Goal: Navigation & Orientation: Understand site structure

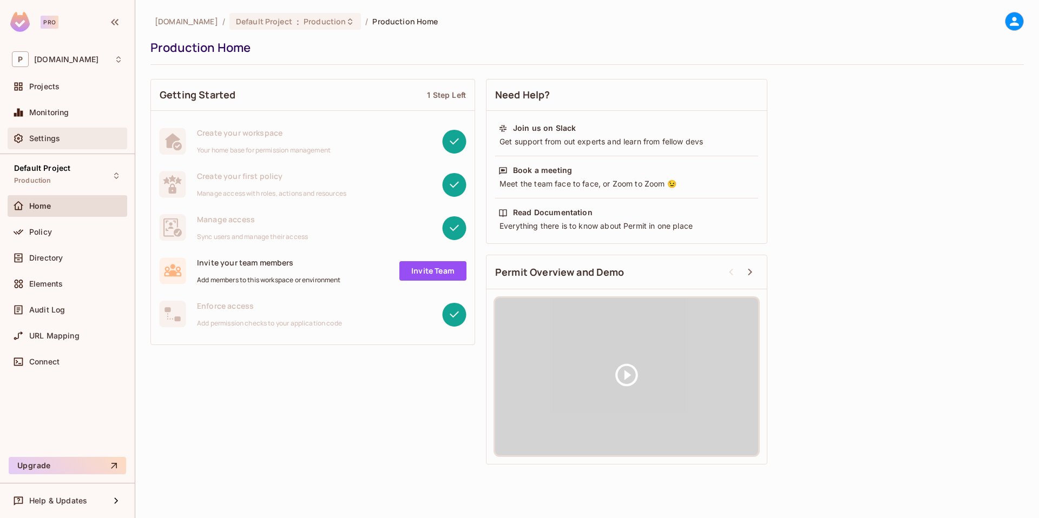
click at [46, 138] on span "Settings" at bounding box center [44, 138] width 31 height 9
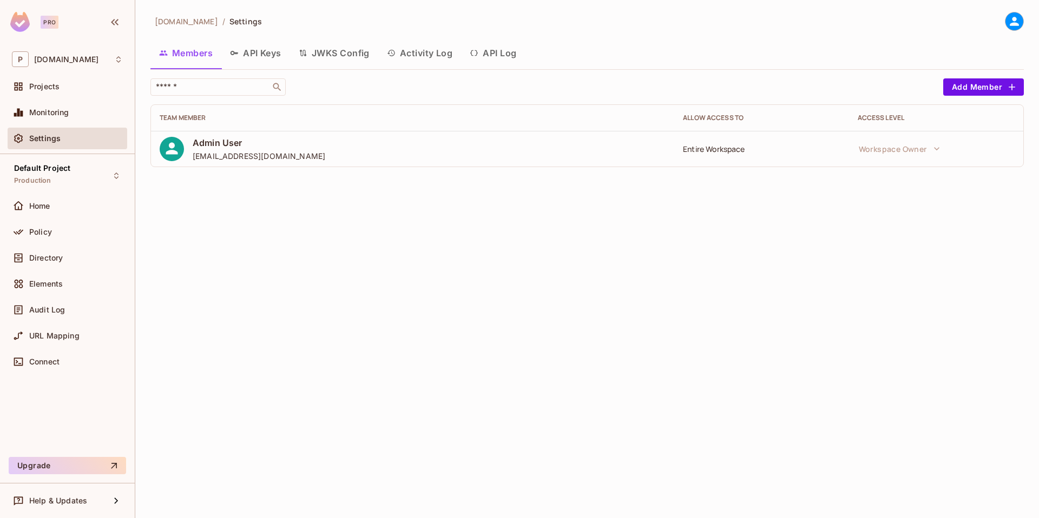
click at [248, 49] on button "API Keys" at bounding box center [255, 53] width 69 height 27
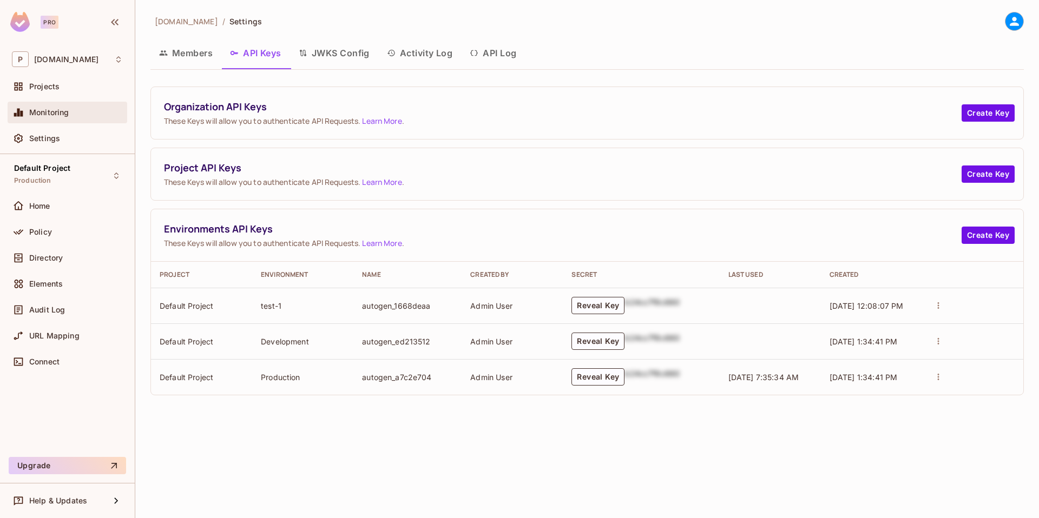
click at [61, 108] on span "Monitoring" at bounding box center [49, 112] width 40 height 9
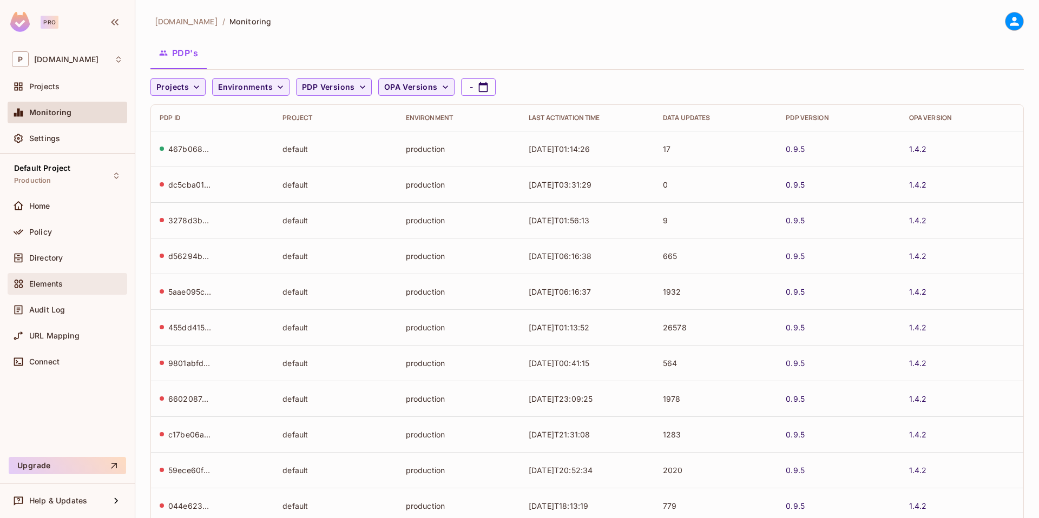
click at [52, 284] on span "Elements" at bounding box center [46, 284] width 34 height 9
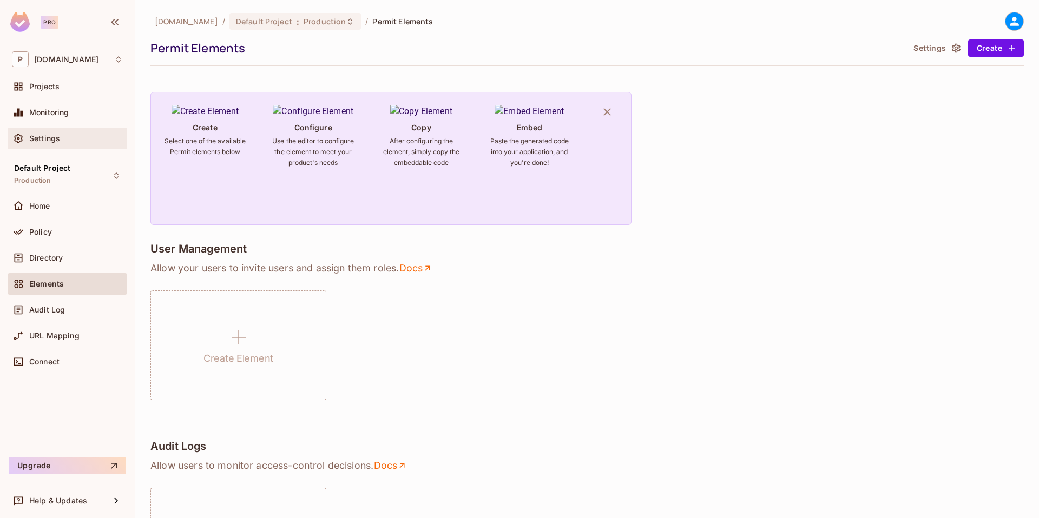
click at [50, 147] on div "Settings" at bounding box center [68, 139] width 120 height 22
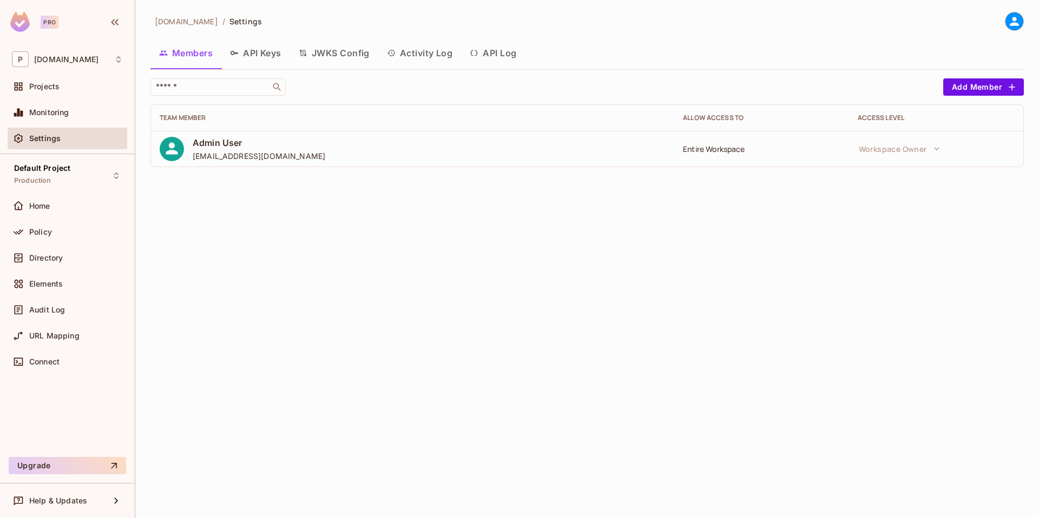
click at [413, 61] on button "Activity Log" at bounding box center [419, 53] width 83 height 27
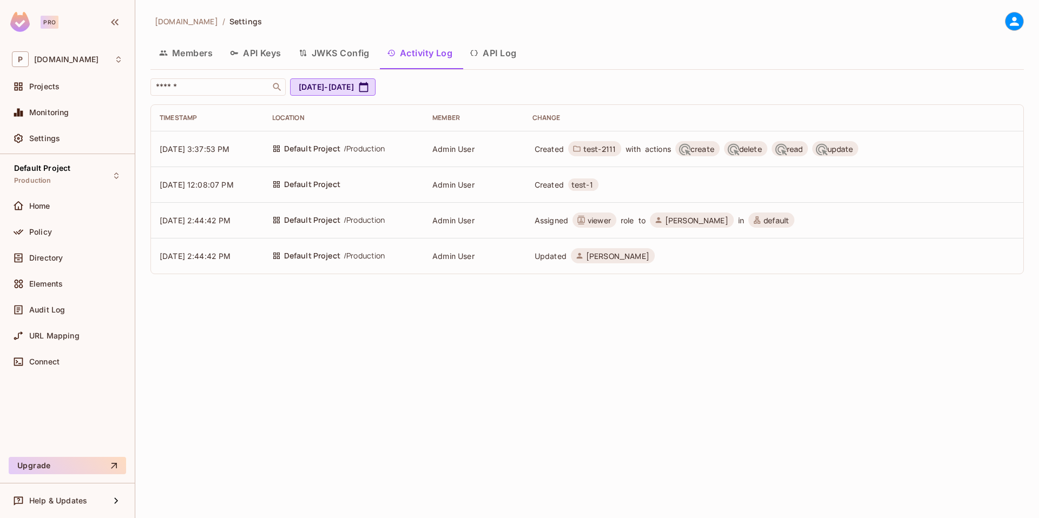
click at [502, 55] on button "API Log" at bounding box center [493, 53] width 64 height 27
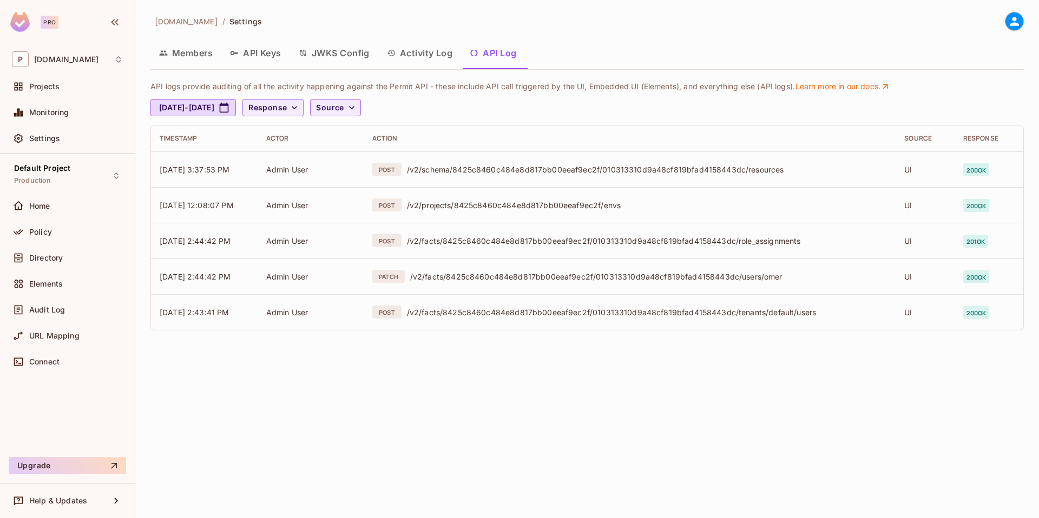
click at [353, 400] on div "permit.io / Settings Members API Keys JWKS Config Activity Log API Log API logs…" at bounding box center [587, 259] width 904 height 518
click at [412, 48] on button "Activity Log" at bounding box center [419, 53] width 83 height 27
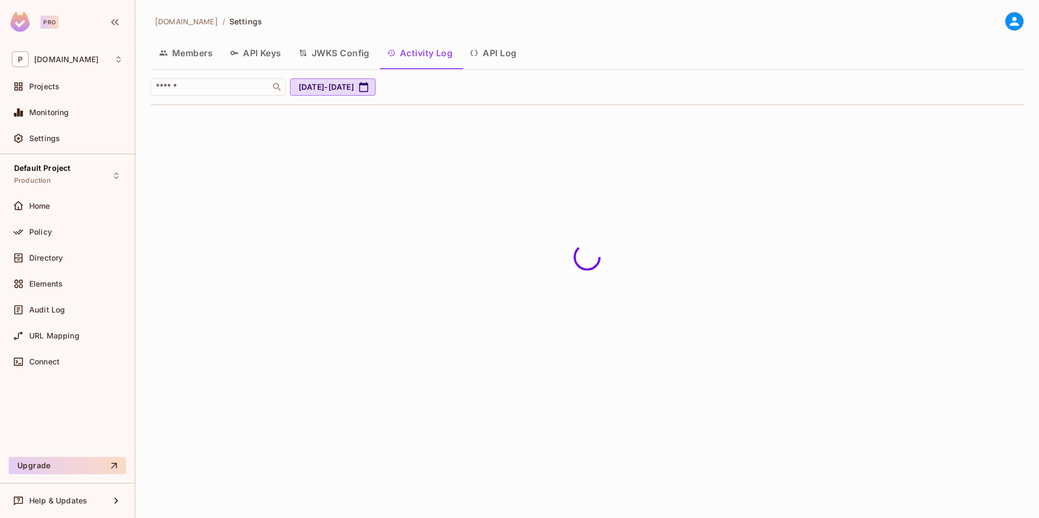
click at [494, 56] on button "API Log" at bounding box center [493, 53] width 64 height 27
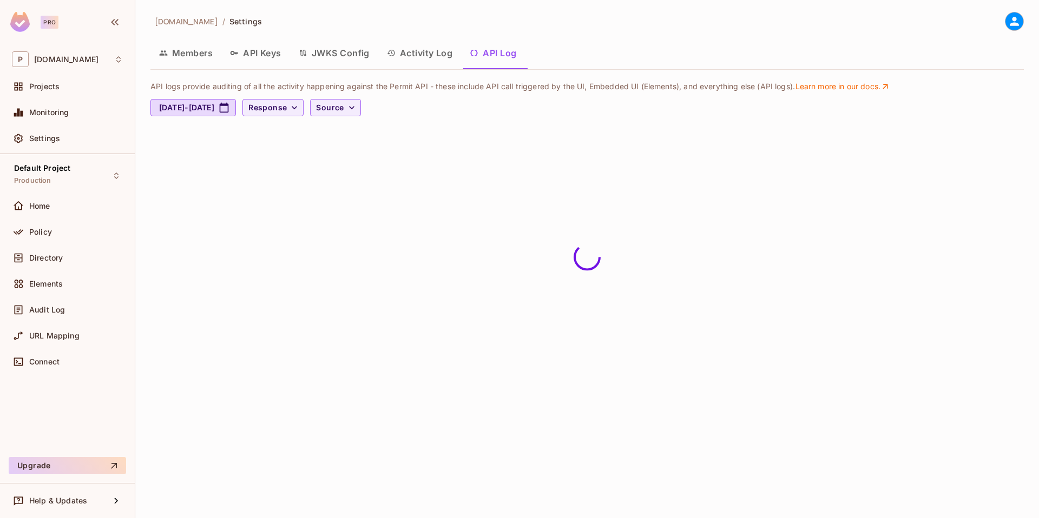
click at [438, 56] on button "Activity Log" at bounding box center [419, 53] width 83 height 27
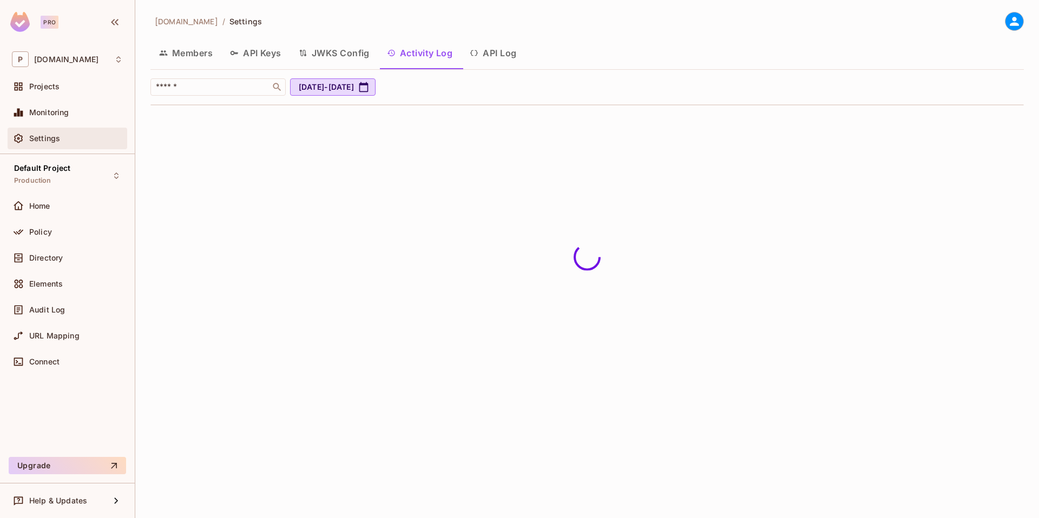
click at [54, 136] on span "Settings" at bounding box center [44, 138] width 31 height 9
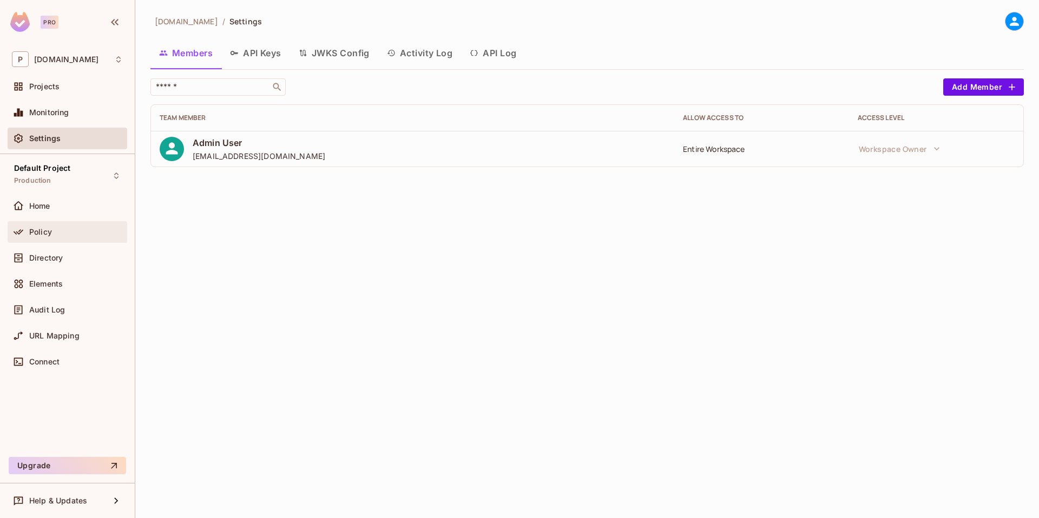
click at [65, 222] on div "Policy" at bounding box center [68, 232] width 120 height 22
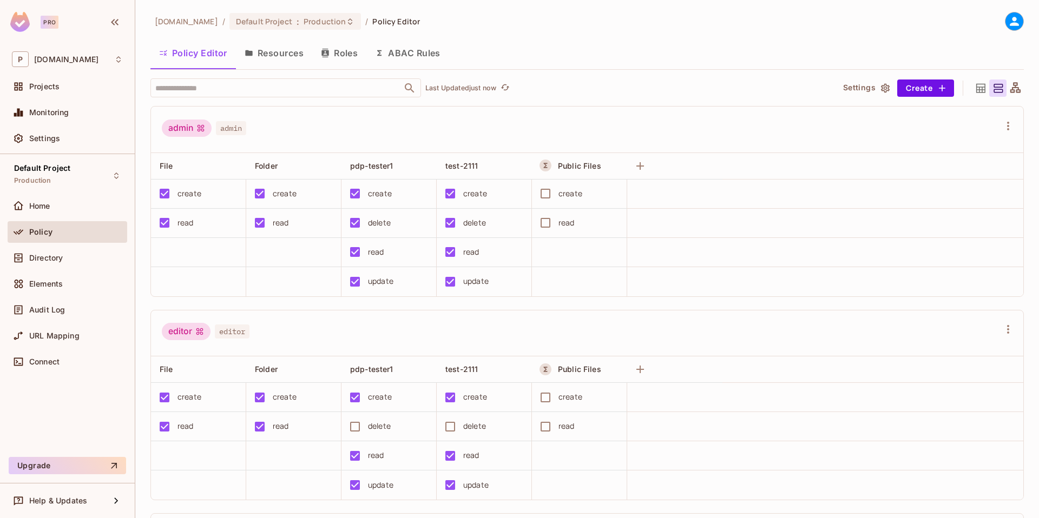
click at [262, 49] on button "Resources" at bounding box center [274, 53] width 76 height 27
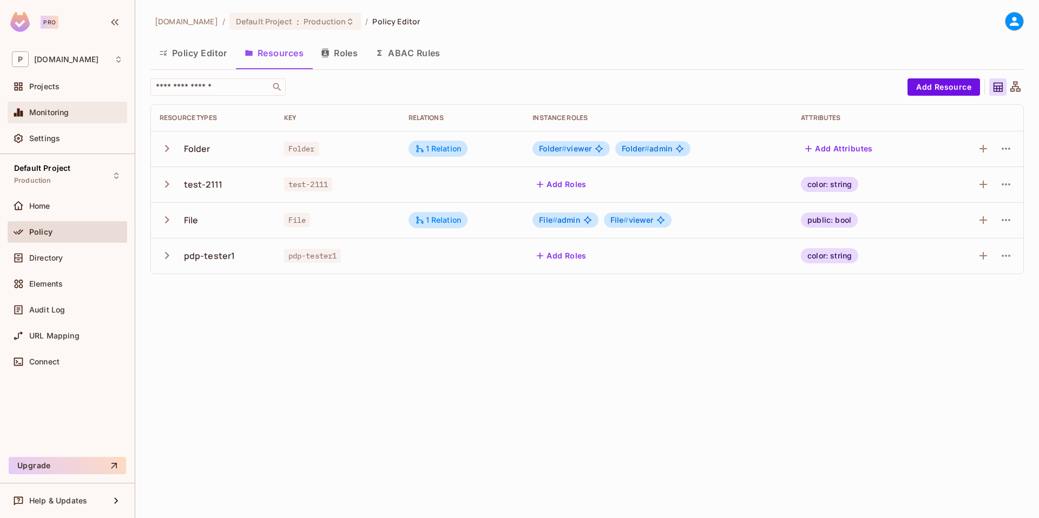
click at [52, 111] on span "Monitoring" at bounding box center [49, 112] width 40 height 9
